Goal: Find specific page/section: Find specific page/section

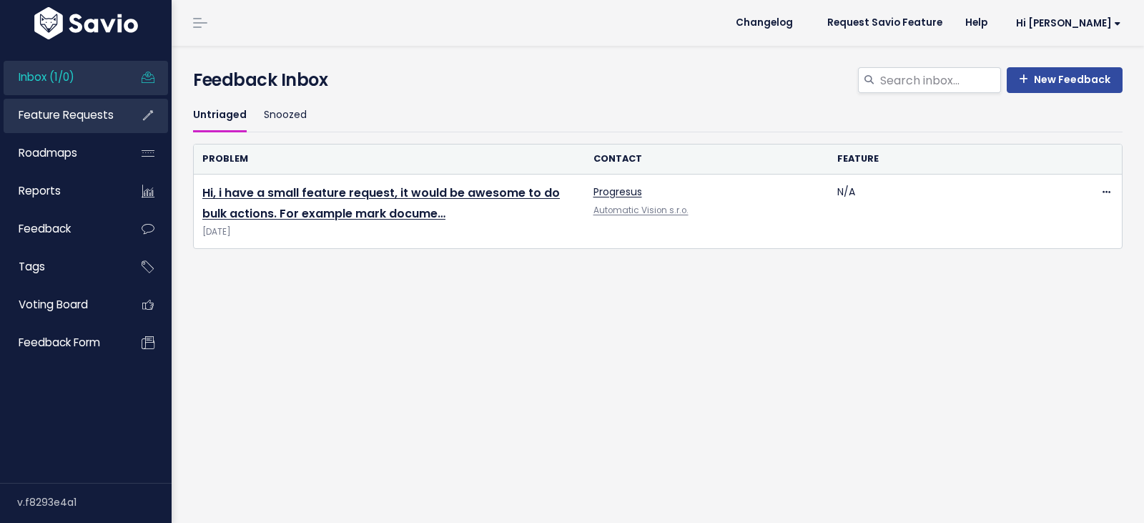
click at [76, 123] on link "Feature Requests" at bounding box center [61, 115] width 115 height 33
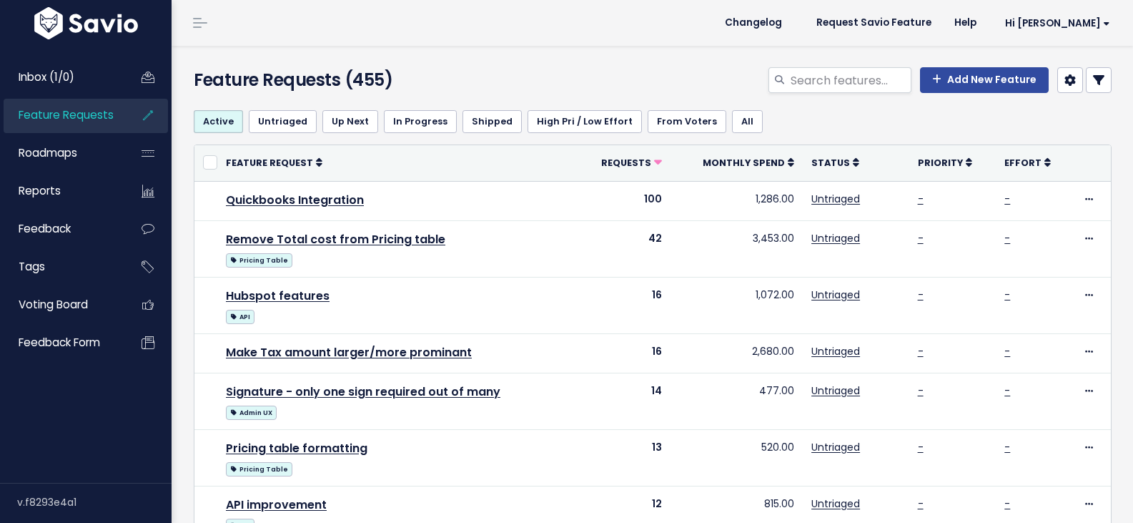
select select
click at [1097, 79] on link at bounding box center [1099, 80] width 26 height 26
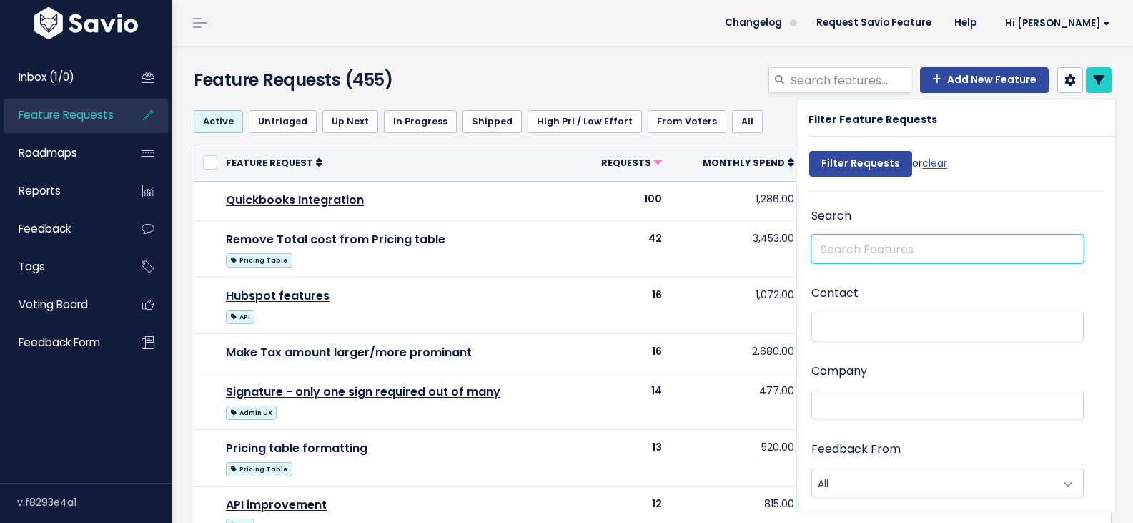
click at [881, 252] on input "text" at bounding box center [947, 248] width 272 height 29
type input "invoice"
click at [809, 151] on input "Filter Requests" at bounding box center [860, 164] width 103 height 26
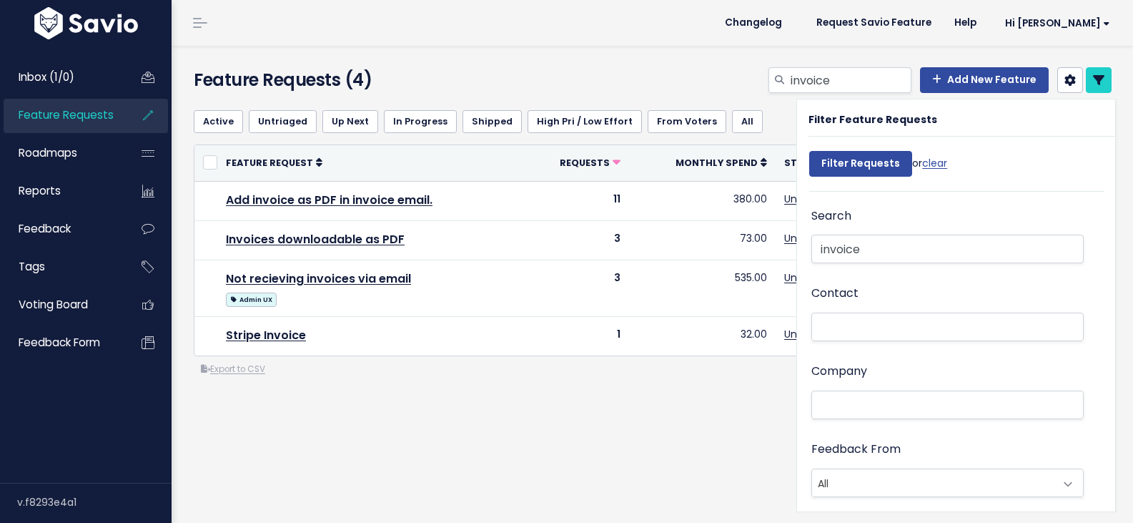
select select
